Goal: Information Seeking & Learning: Check status

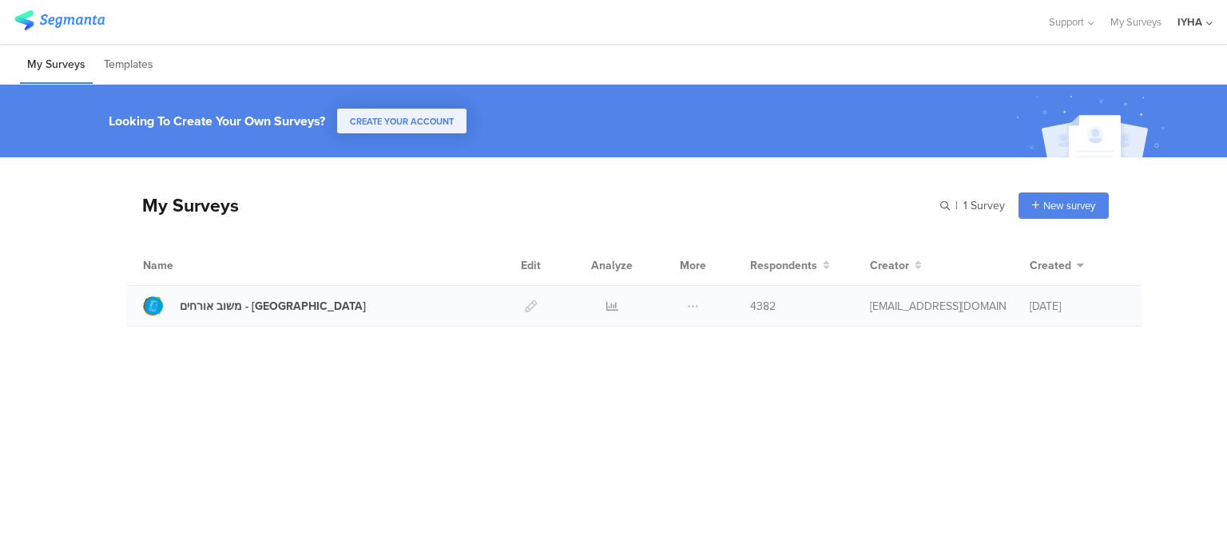
click at [604, 308] on div at bounding box center [612, 306] width 48 height 40
click at [607, 306] on icon at bounding box center [612, 306] width 12 height 12
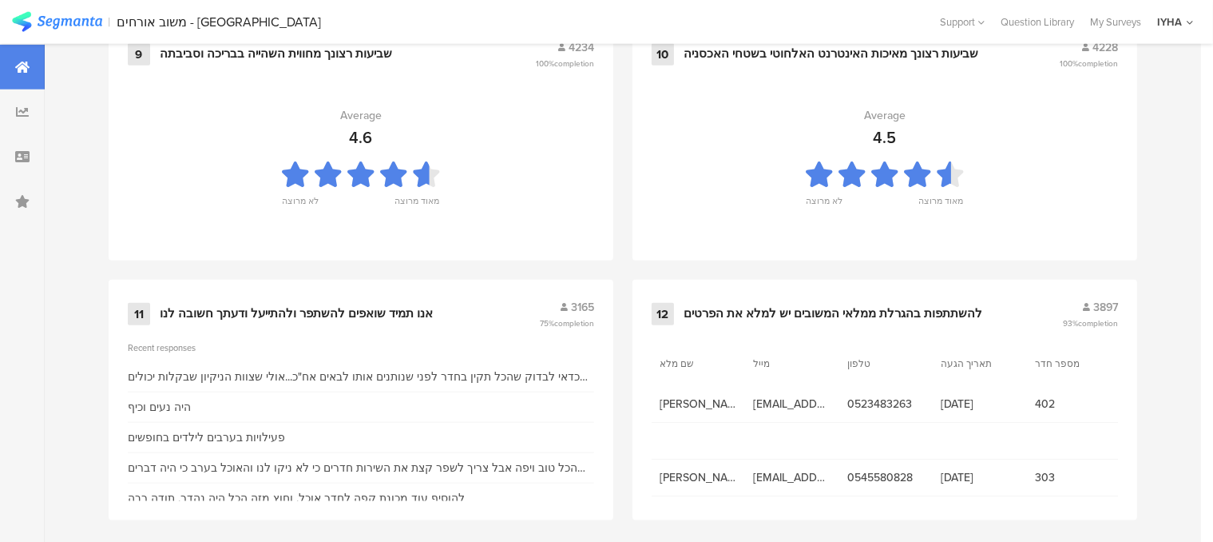
scroll to position [1796, 0]
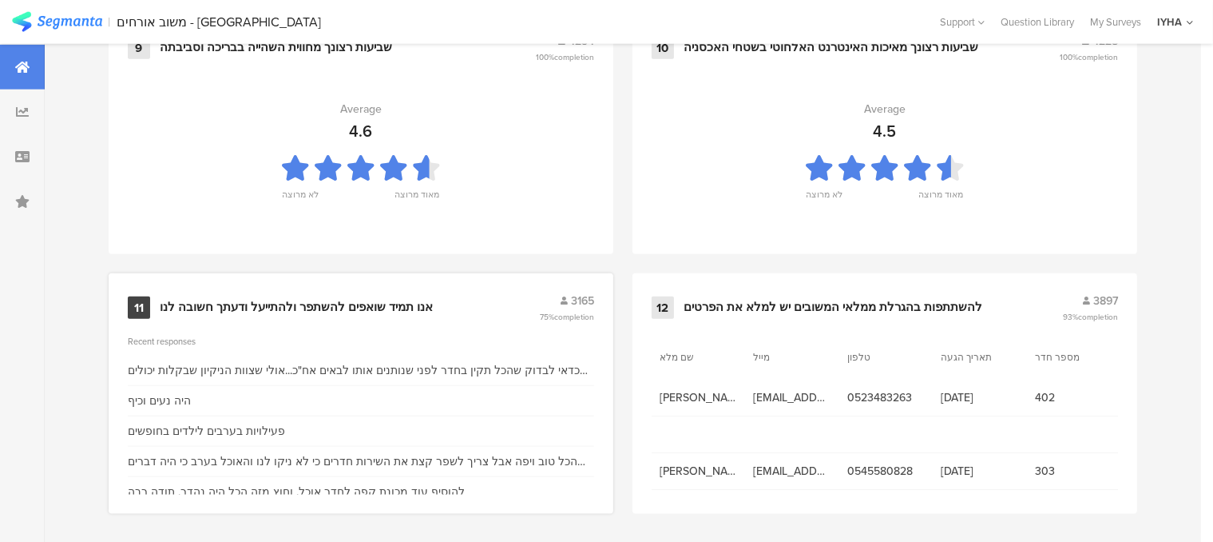
click at [396, 300] on div "אנו תמיד שואפים להשתפר ולהתייעל ודעתך חשובה לנו" at bounding box center [296, 308] width 273 height 16
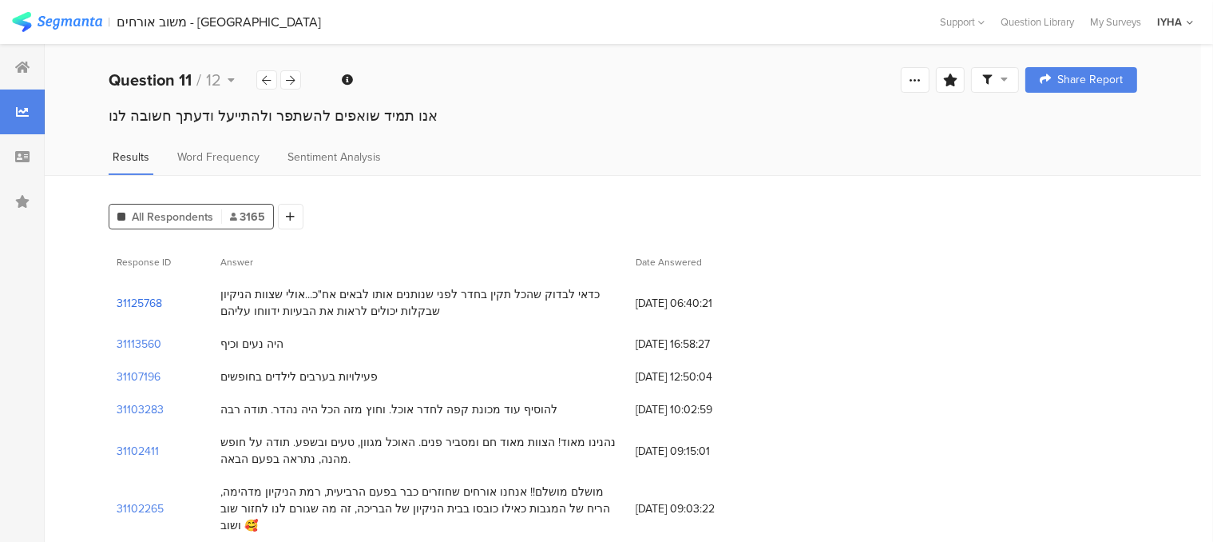
click at [149, 303] on section "31125768" at bounding box center [140, 303] width 46 height 17
